Goal: Task Accomplishment & Management: Manage account settings

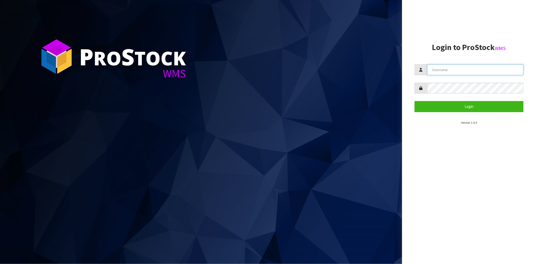
click at [436, 69] on input "text" at bounding box center [475, 69] width 96 height 11
type input "[PERSON_NAME][EMAIL_ADDRESS][DOMAIN_NAME]"
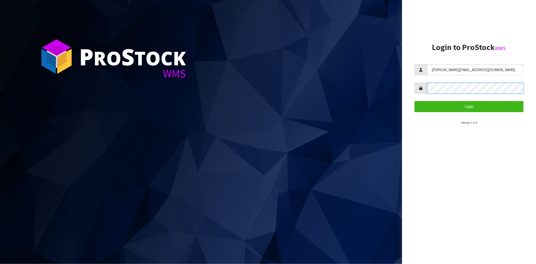
click at [414, 101] on button "Login" at bounding box center [468, 106] width 109 height 11
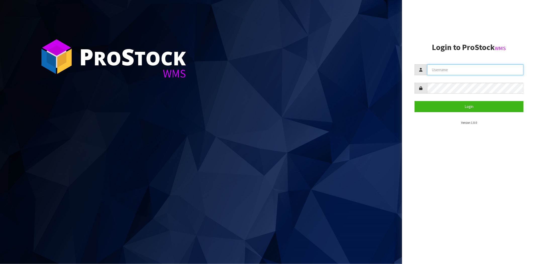
click at [444, 72] on input "text" at bounding box center [475, 69] width 96 height 11
type input "[PERSON_NAME][EMAIL_ADDRESS][DOMAIN_NAME]"
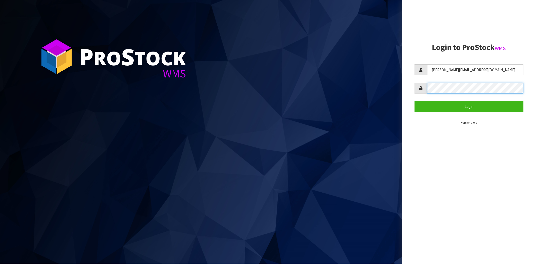
click at [414, 101] on button "Login" at bounding box center [468, 106] width 109 height 11
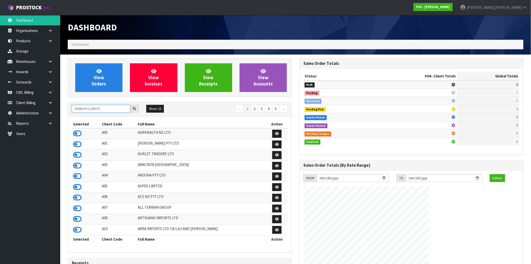
click at [87, 109] on input "text" at bounding box center [101, 109] width 59 height 8
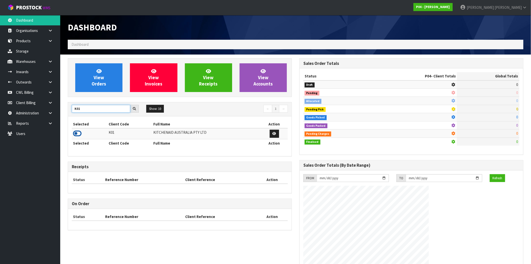
type input "K01"
click at [77, 135] on icon at bounding box center [77, 134] width 9 height 8
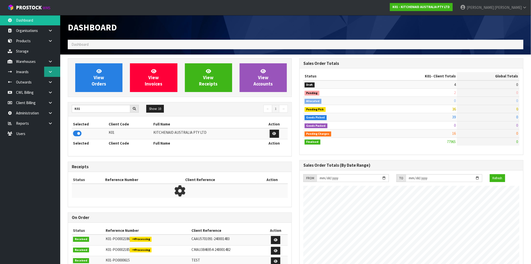
scroll to position [381, 232]
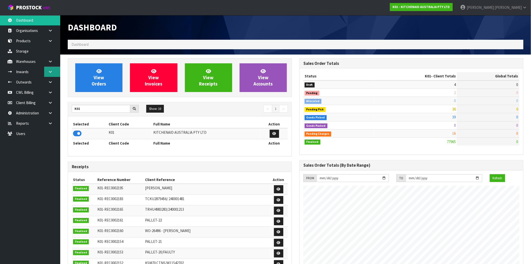
click at [53, 72] on link at bounding box center [52, 72] width 16 height 10
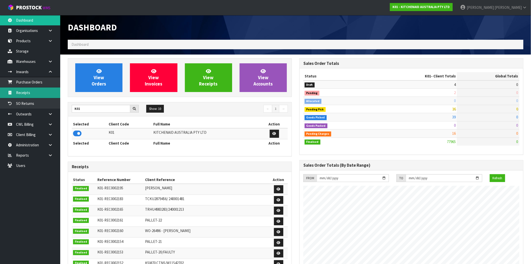
drag, startPoint x: 30, startPoint y: 92, endPoint x: 85, endPoint y: 94, distance: 54.3
click at [30, 92] on link "Receipts" at bounding box center [30, 92] width 60 height 10
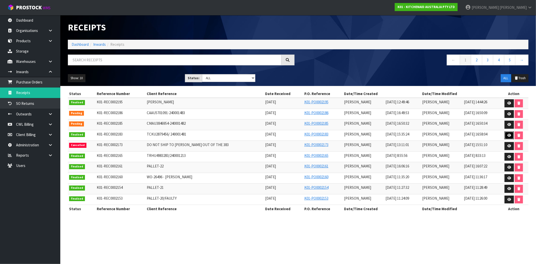
click at [505, 136] on link at bounding box center [508, 135] width 9 height 8
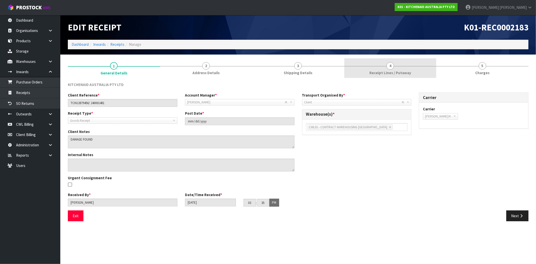
click at [378, 65] on link "4 Receipt Lines / Putaway" at bounding box center [390, 68] width 92 height 20
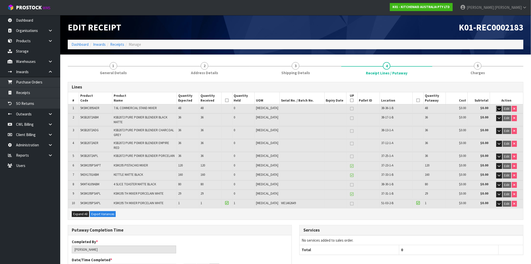
click at [499, 106] on button "button" at bounding box center [500, 109] width 6 height 6
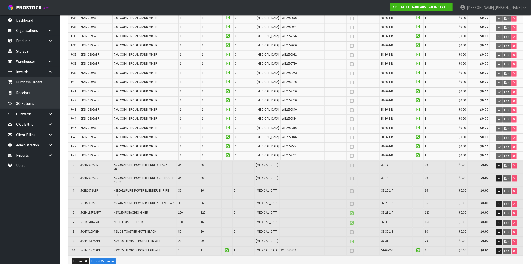
scroll to position [446, 0]
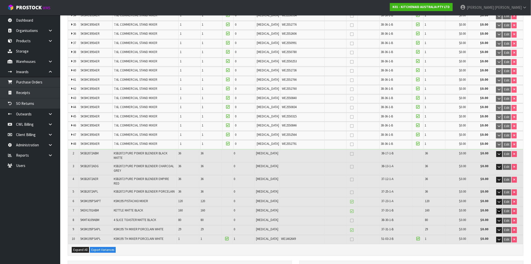
click at [499, 209] on icon "button" at bounding box center [499, 210] width 3 height 3
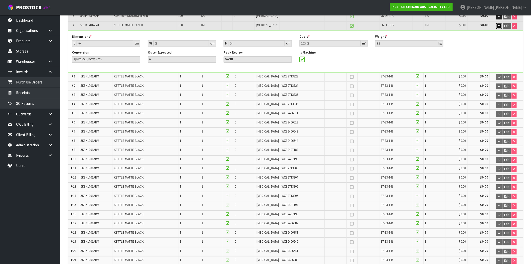
scroll to position [558, 0]
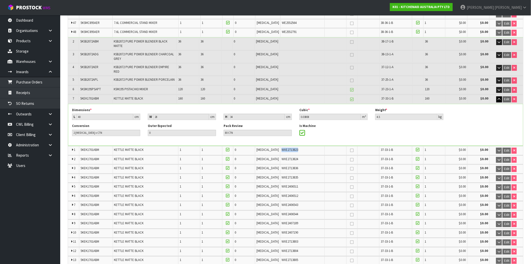
drag, startPoint x: 294, startPoint y: 135, endPoint x: 271, endPoint y: 136, distance: 22.4
click at [271, 146] on tr "1 5KEK1701ABM KETTLE MATTE BLACK 1 1 0 [MEDICAL_DATA] WXE2713823 37-33-1-B 1 $0…" at bounding box center [296, 150] width 456 height 9
drag, startPoint x: 294, startPoint y: 143, endPoint x: 271, endPoint y: 144, distance: 22.9
click at [271, 155] on tr "2 5KEK1701ABM KETTLE MATTE BLACK 1 1 0 [MEDICAL_DATA] WXE2713824 37-33-1-B 1 $0…" at bounding box center [296, 159] width 456 height 9
drag, startPoint x: 298, startPoint y: 154, endPoint x: 253, endPoint y: 168, distance: 47.4
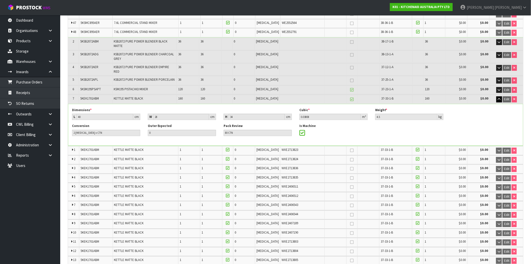
click at [261, 164] on tr "3 5KEK1701ABM KETTLE MATTE BLACK 1 1 0 [MEDICAL_DATA] WXE2713836 37-33-1-B 1 $0…" at bounding box center [296, 168] width 456 height 9
click at [286, 184] on span "WXE2406511" at bounding box center [290, 186] width 17 height 4
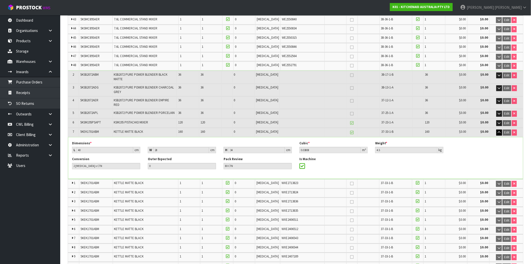
scroll to position [474, 0]
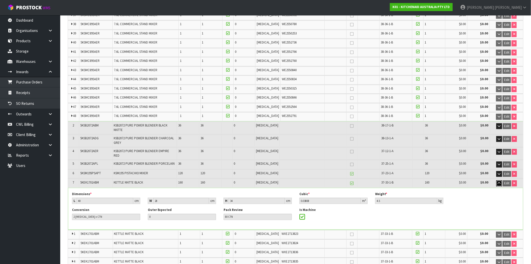
click at [500, 181] on icon "button" at bounding box center [499, 182] width 3 height 3
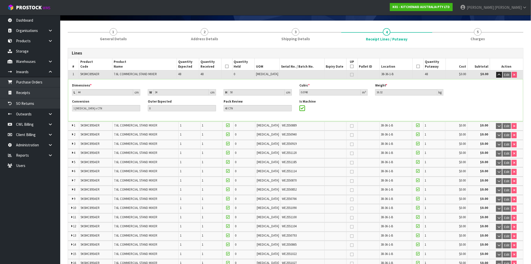
scroll to position [28, 0]
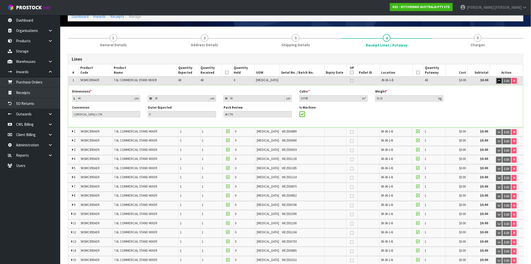
click at [499, 80] on icon "button" at bounding box center [499, 80] width 3 height 3
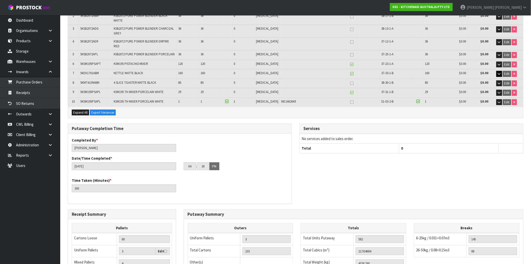
scroll to position [112, 0]
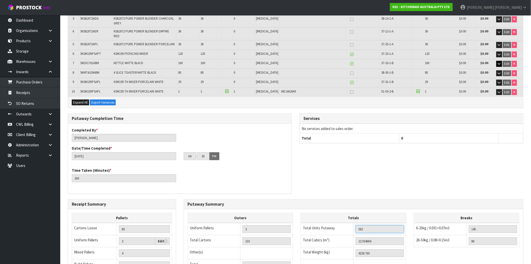
drag, startPoint x: 366, startPoint y: 221, endPoint x: 337, endPoint y: 216, distance: 29.2
click at [354, 223] on td "582" at bounding box center [380, 229] width 53 height 12
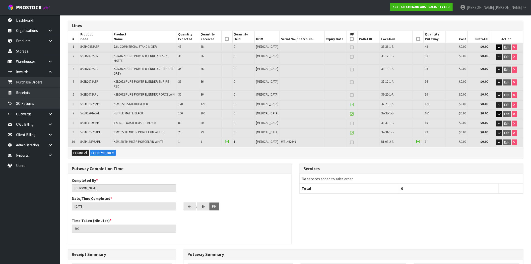
scroll to position [28, 0]
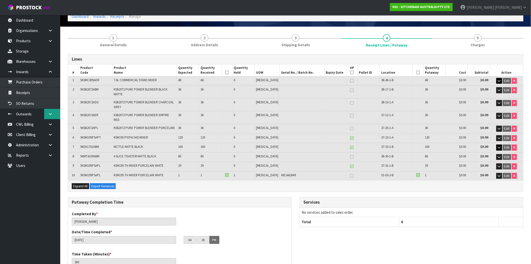
click at [48, 116] on link at bounding box center [52, 114] width 16 height 10
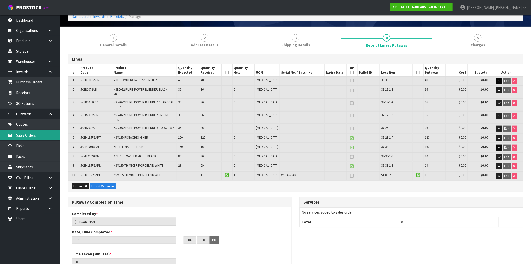
click at [35, 135] on link "Sales Orders" at bounding box center [30, 135] width 60 height 10
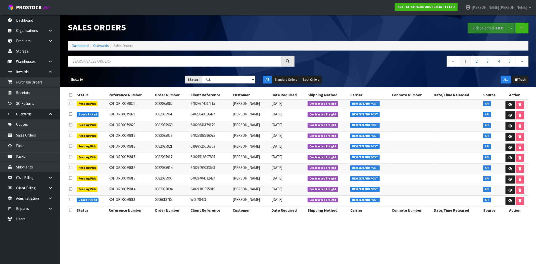
click at [72, 81] on button "Show: 10" at bounding box center [77, 80] width 18 height 8
click at [82, 110] on link "50" at bounding box center [88, 109] width 40 height 7
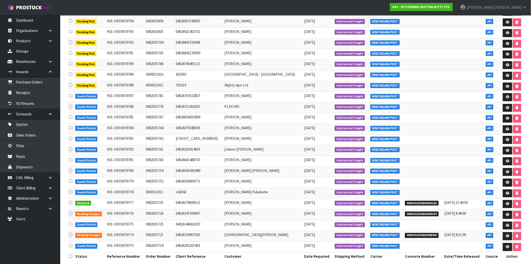
scroll to position [391, 0]
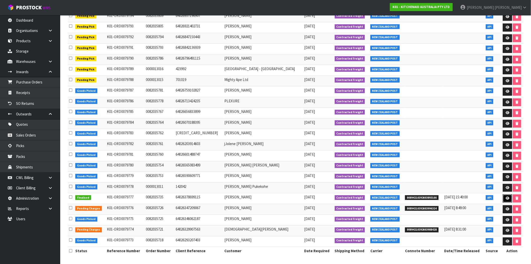
click at [509, 197] on link at bounding box center [507, 198] width 9 height 8
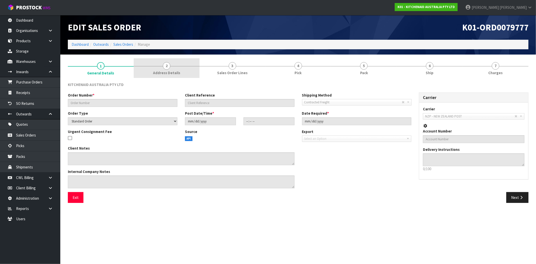
type input "0082035735"
type input "64026378699115"
select select "number:0"
type input "[DATE]"
type input "11:40:28.000"
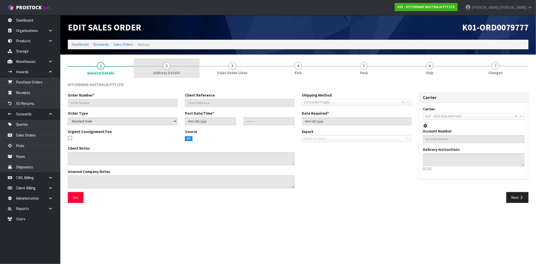
type input "[DATE]"
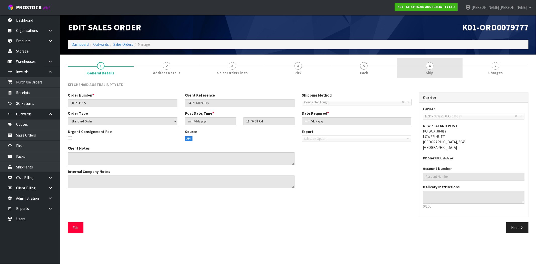
click at [431, 66] on span "6" at bounding box center [430, 66] width 8 height 8
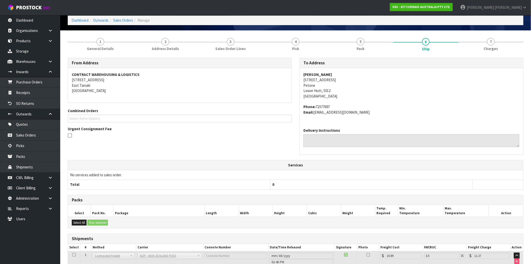
scroll to position [63, 0]
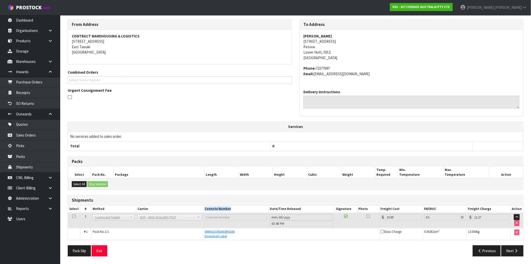
drag, startPoint x: 231, startPoint y: 208, endPoint x: 203, endPoint y: 209, distance: 27.9
click at [203, 209] on th "Connote Number" at bounding box center [235, 208] width 65 height 7
drag, startPoint x: 402, startPoint y: 209, endPoint x: 381, endPoint y: 209, distance: 21.4
click at [381, 209] on th "Freight Cost" at bounding box center [401, 208] width 44 height 7
drag, startPoint x: 398, startPoint y: 217, endPoint x: 386, endPoint y: 217, distance: 11.3
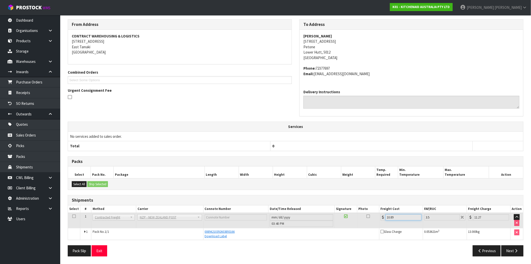
click at [386, 217] on input "10.89" at bounding box center [404, 217] width 36 height 6
drag, startPoint x: 438, startPoint y: 208, endPoint x: 422, endPoint y: 209, distance: 15.6
click at [422, 209] on tr "Select # Method Carrier Connote Number Date/Time Released Signature Photo Freig…" at bounding box center [296, 208] width 456 height 7
click at [430, 215] on input "3.5" at bounding box center [443, 217] width 36 height 6
drag, startPoint x: 437, startPoint y: 207, endPoint x: 418, endPoint y: 207, distance: 18.8
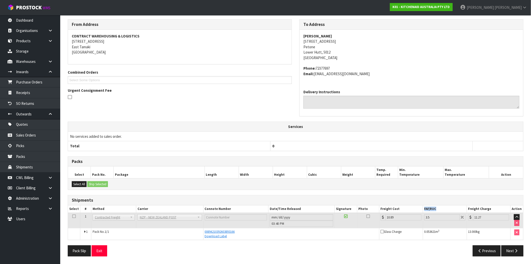
click at [418, 207] on tr "Select # Method Carrier Connote Number Date/Time Released Signature Photo Freig…" at bounding box center [296, 208] width 456 height 7
drag, startPoint x: 398, startPoint y: 217, endPoint x: 380, endPoint y: 217, distance: 18.6
click at [380, 217] on td "10.89" at bounding box center [401, 219] width 44 height 15
drag, startPoint x: 435, startPoint y: 216, endPoint x: 426, endPoint y: 217, distance: 8.3
click at [426, 217] on input "3.5" at bounding box center [443, 217] width 36 height 6
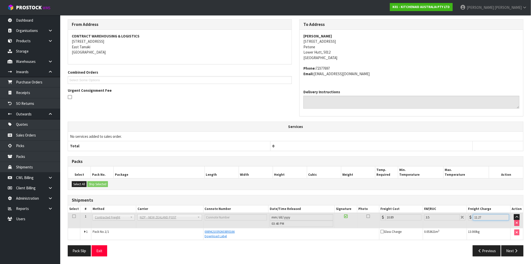
drag, startPoint x: 490, startPoint y: 217, endPoint x: 472, endPoint y: 218, distance: 18.1
click at [472, 218] on div "11.27" at bounding box center [489, 217] width 41 height 6
drag, startPoint x: 394, startPoint y: 217, endPoint x: 377, endPoint y: 217, distance: 16.3
click at [377, 217] on tr "1 Client Local Pickup Customer Local Pickup Company Freight Contracted Freight …" at bounding box center [296, 219] width 456 height 15
click at [405, 218] on input "10.89" at bounding box center [404, 217] width 36 height 6
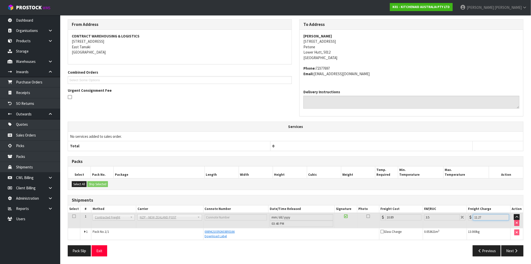
drag, startPoint x: 485, startPoint y: 216, endPoint x: 469, endPoint y: 217, distance: 16.1
click at [469, 217] on td "11.27" at bounding box center [489, 219] width 44 height 15
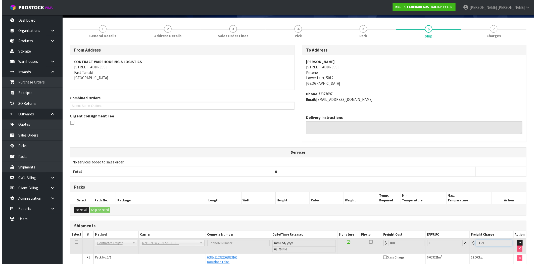
scroll to position [0, 0]
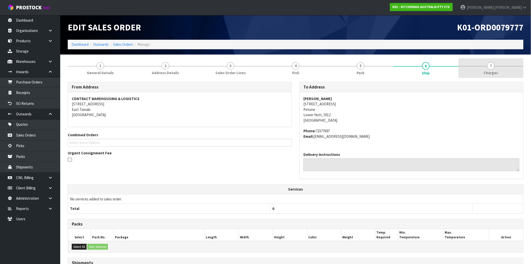
click at [495, 67] on link "7 [GEOGRAPHIC_DATA]" at bounding box center [491, 68] width 65 height 20
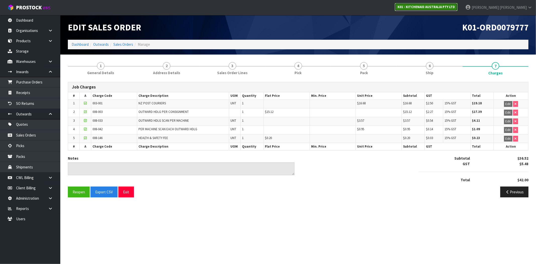
click at [455, 7] on strong "K01 - KITCHENAID AUSTRALIA PTY LTD" at bounding box center [425, 7] width 57 height 4
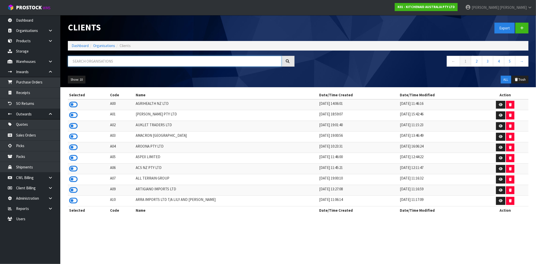
click at [132, 60] on input "text" at bounding box center [174, 61] width 213 height 11
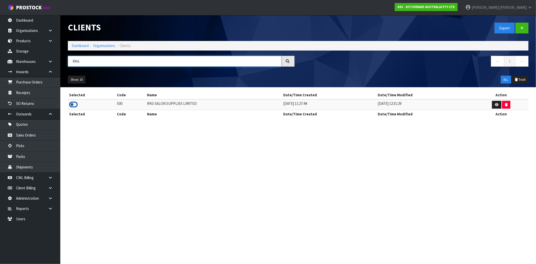
type input "RKG"
click at [74, 105] on icon at bounding box center [73, 105] width 9 height 8
click at [48, 63] on icon at bounding box center [50, 62] width 5 height 4
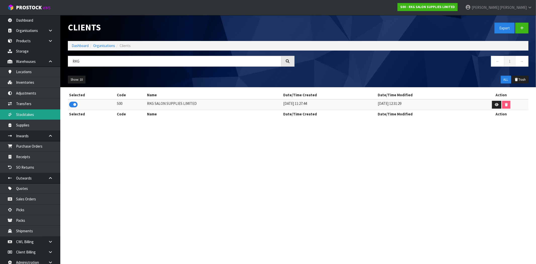
click at [32, 117] on link "Stocktakes" at bounding box center [30, 114] width 60 height 10
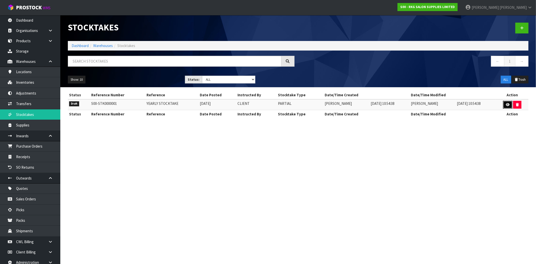
click at [508, 106] on link at bounding box center [507, 105] width 9 height 8
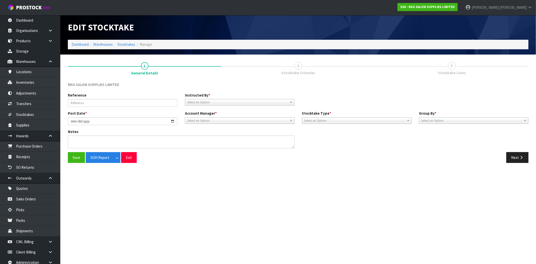
type input "YEARLY STOCKTAKE"
type input "[DATE]"
click at [517, 159] on button "Next" at bounding box center [517, 157] width 22 height 11
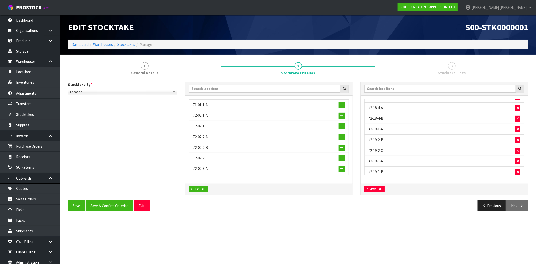
scroll to position [1468, 0]
click at [109, 205] on button "Save & Confirm Criterias" at bounding box center [109, 205] width 47 height 11
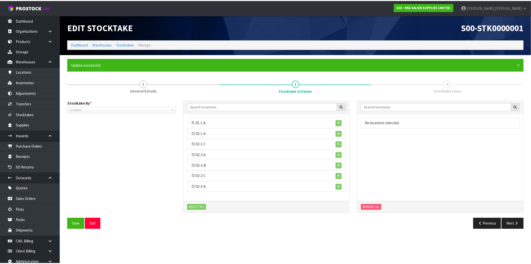
scroll to position [0, 0]
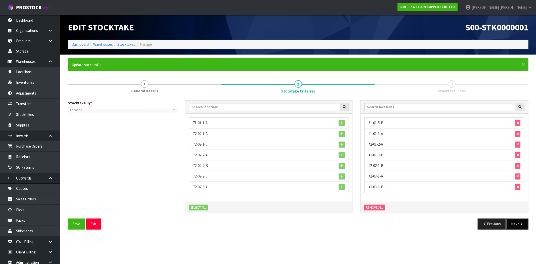
click at [521, 224] on icon "button" at bounding box center [521, 224] width 5 height 4
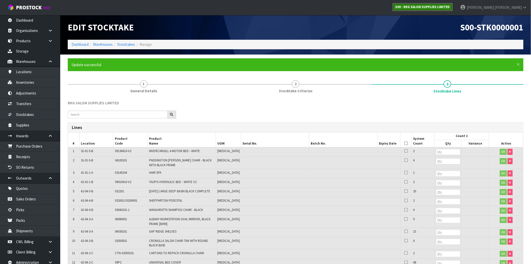
drag, startPoint x: 445, startPoint y: 6, endPoint x: 369, endPoint y: 30, distance: 79.6
click at [445, 6] on strong "S00 - RKG SALON SUPPLIES LIMITED" at bounding box center [423, 7] width 55 height 4
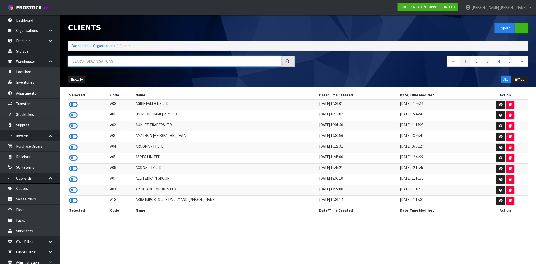
click at [113, 63] on input "text" at bounding box center [174, 61] width 213 height 11
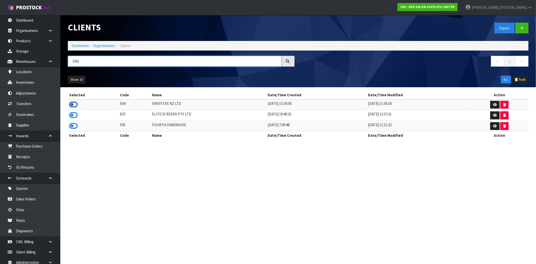
type input "ENS"
click at [75, 102] on icon at bounding box center [73, 105] width 9 height 8
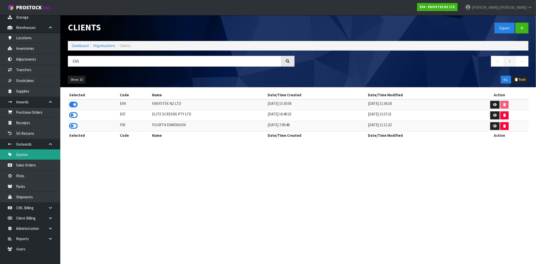
scroll to position [34, 0]
click at [455, 6] on strong "E04 - ENSYSTEX NZ LTD" at bounding box center [437, 7] width 35 height 4
click at [455, 7] on strong "E04 - ENSYSTEX NZ LTD" at bounding box center [437, 7] width 35 height 4
drag, startPoint x: 88, startPoint y: 59, endPoint x: 56, endPoint y: 58, distance: 31.7
click at [56, 58] on body "Toggle navigation ProStock WMS E04 - ENSYSTEX NZ LTD [PERSON_NAME] Logout Dashb…" at bounding box center [268, 132] width 536 height 264
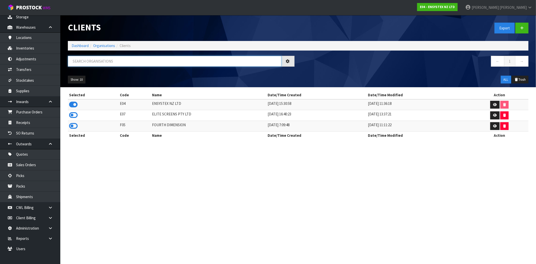
type input "h"
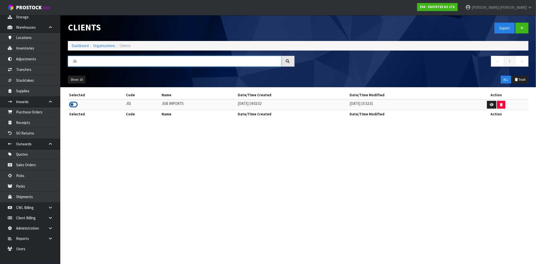
type input "JG"
click at [75, 104] on icon at bounding box center [73, 105] width 9 height 8
click at [49, 216] on icon at bounding box center [50, 218] width 5 height 4
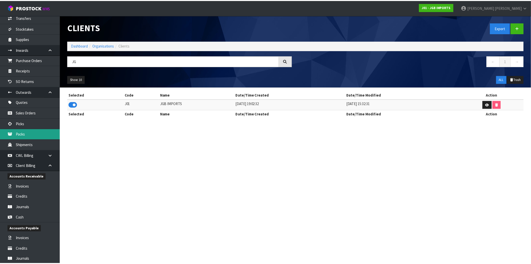
scroll to position [90, 0]
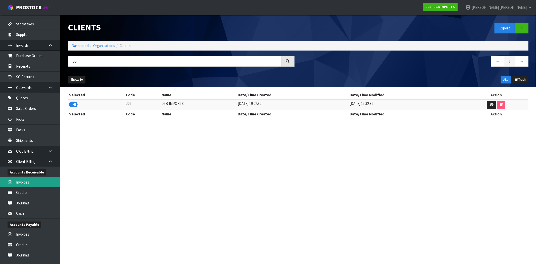
click at [32, 182] on link "Invoices" at bounding box center [30, 182] width 60 height 10
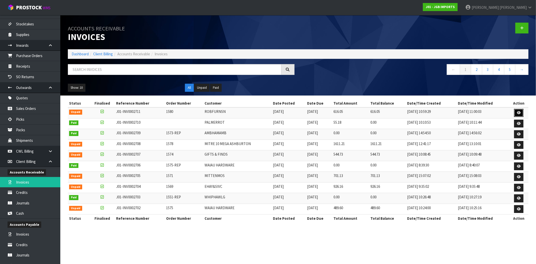
click at [517, 113] on icon at bounding box center [519, 112] width 4 height 3
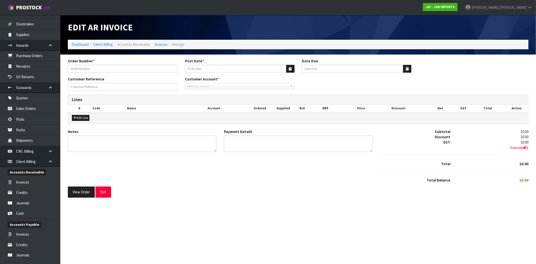
type input "1580"
type input "[DATE]"
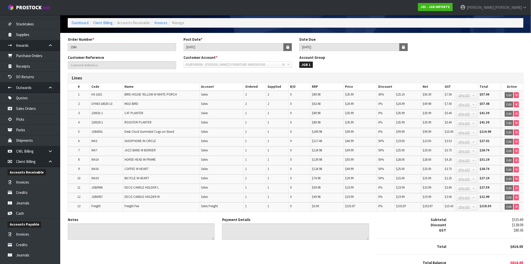
scroll to position [42, 0]
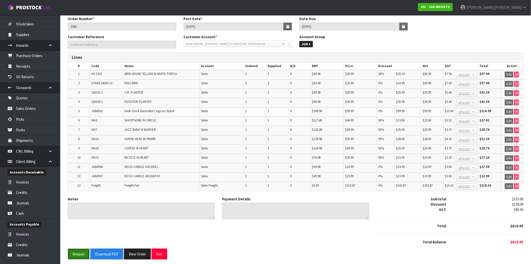
click at [81, 250] on button "Reopen" at bounding box center [79, 253] width 22 height 11
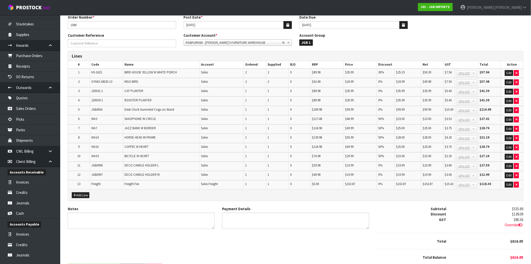
scroll to position [77, 0]
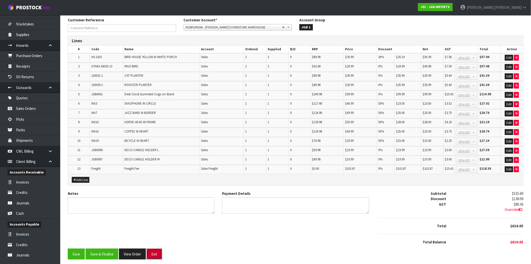
click at [162, 251] on button "Exit" at bounding box center [155, 253] width 16 height 11
